Goal: Information Seeking & Learning: Learn about a topic

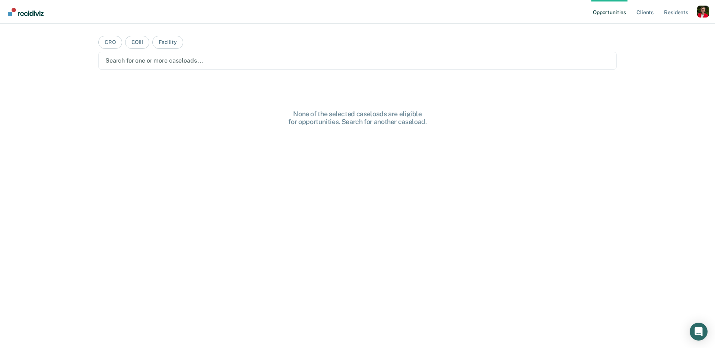
click at [138, 106] on main "CRO COIII Facility Search for one or more caseloads … None of the selected case…" at bounding box center [357, 177] width 536 height 306
click at [692, 10] on ul "Opportunities Client s Resident s" at bounding box center [644, 12] width 106 height 24
click at [705, 9] on div "Profile dropdown button" at bounding box center [703, 12] width 12 height 12
click at [661, 27] on link "Profile" at bounding box center [673, 30] width 60 height 6
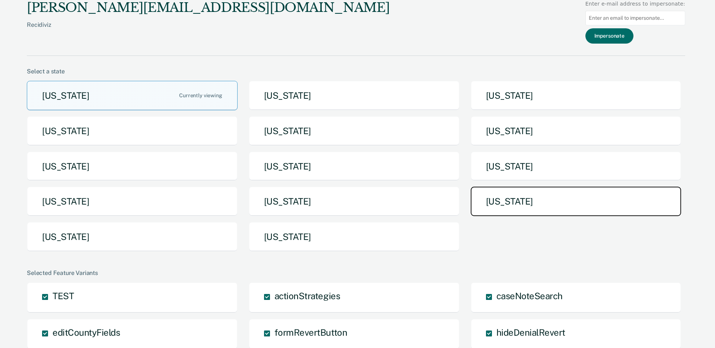
click at [517, 203] on button "[US_STATE]" at bounding box center [576, 201] width 211 height 29
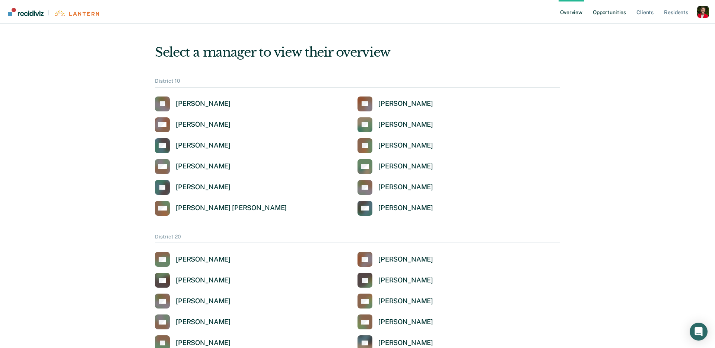
click at [624, 15] on link "Opportunities" at bounding box center [609, 12] width 36 height 24
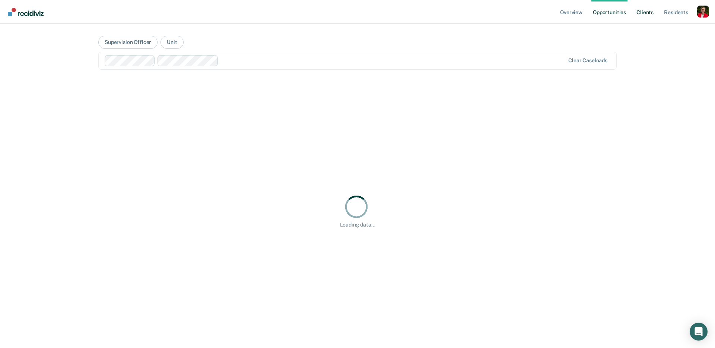
click at [645, 12] on link "Client s" at bounding box center [645, 12] width 20 height 24
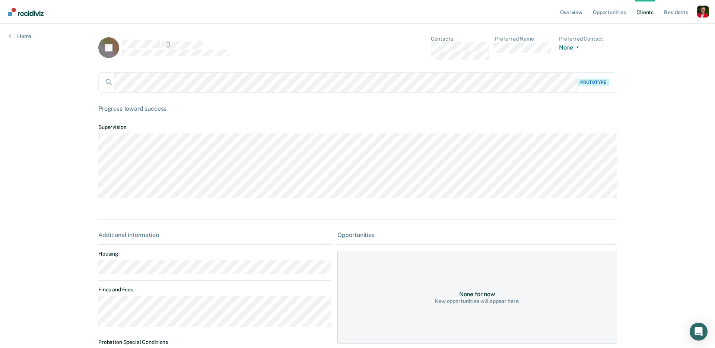
scroll to position [82, 0]
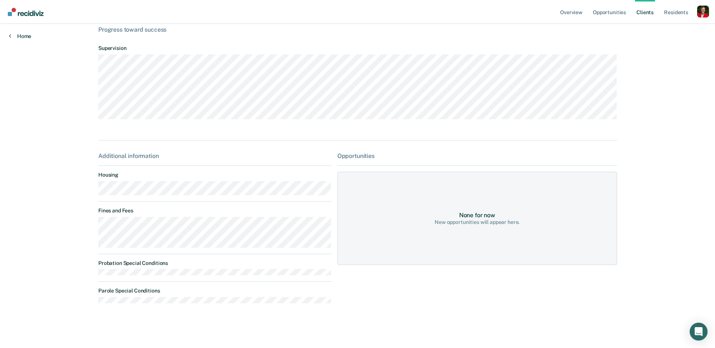
click at [22, 36] on link "Home" at bounding box center [20, 36] width 22 height 7
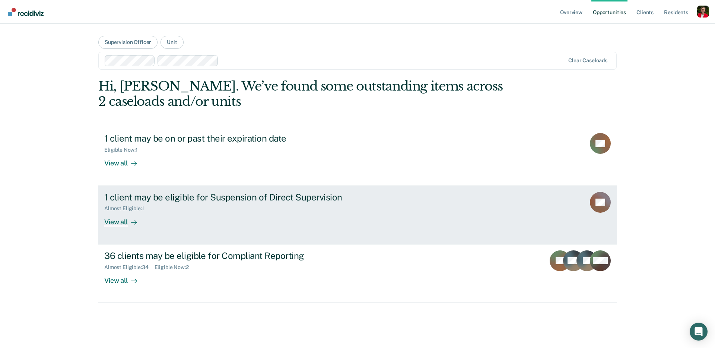
click at [198, 219] on div "1 client may be eligible for Suspension of Direct Supervision Almost Eligible :…" at bounding box center [243, 209] width 279 height 34
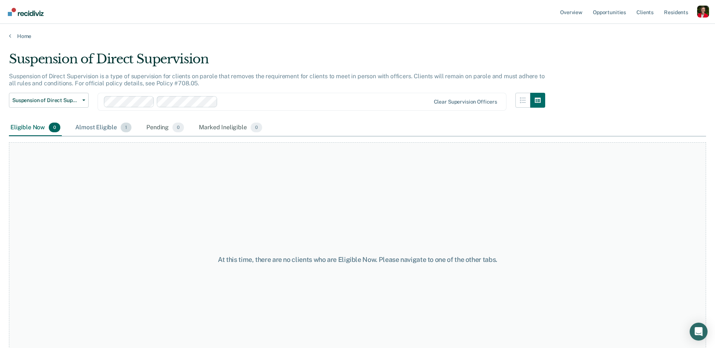
click at [88, 128] on div "Almost Eligible 1" at bounding box center [103, 128] width 59 height 16
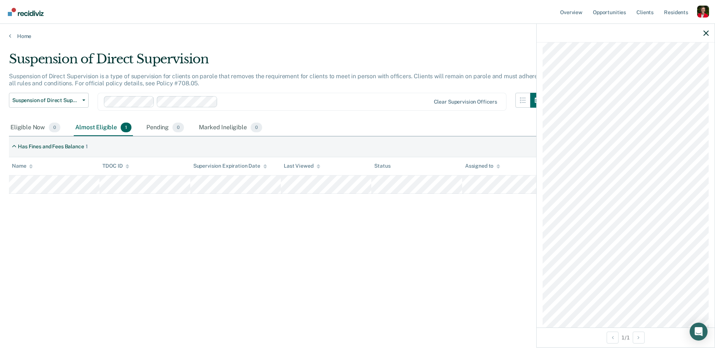
scroll to position [507, 0]
click at [707, 34] on icon "button" at bounding box center [706, 33] width 5 height 5
